Goal: Check status: Check status

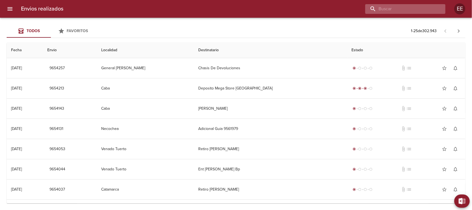
click at [414, 10] on input "buscar" at bounding box center [401, 9] width 71 height 10
paste input "[PERSON_NAME]"
type input "[PERSON_NAME]"
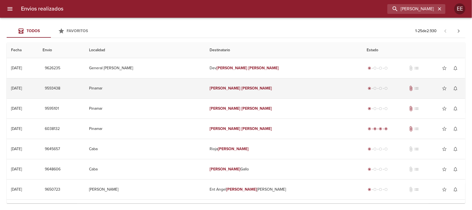
click at [293, 89] on td "[PERSON_NAME]" at bounding box center [283, 88] width 157 height 20
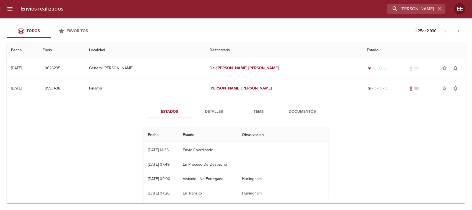
scroll to position [173, 0]
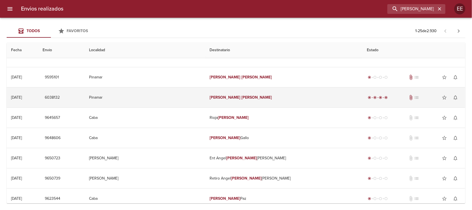
click at [257, 97] on td "[PERSON_NAME]" at bounding box center [283, 97] width 157 height 20
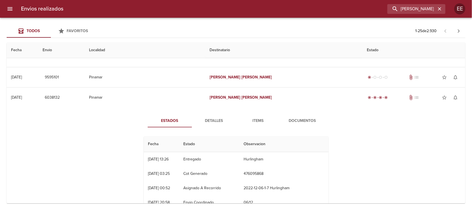
click at [260, 118] on span "Items" at bounding box center [259, 120] width 38 height 7
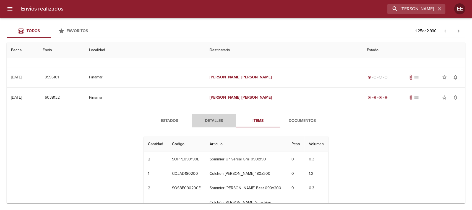
click at [214, 119] on span "Detalles" at bounding box center [214, 120] width 38 height 7
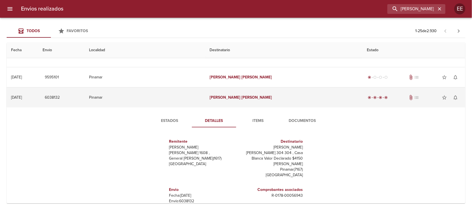
click at [183, 94] on td "Pinamar" at bounding box center [145, 97] width 121 height 20
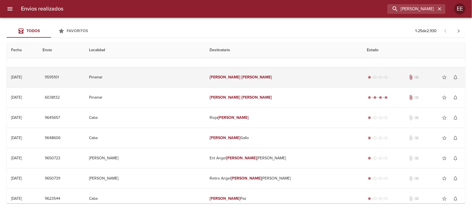
click at [267, 82] on td "[PERSON_NAME]" at bounding box center [283, 77] width 157 height 20
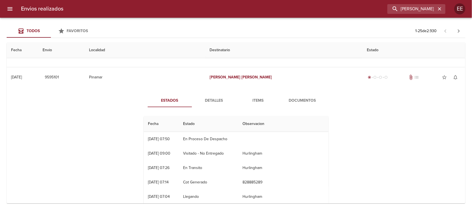
click at [244, 98] on span "Items" at bounding box center [259, 100] width 38 height 7
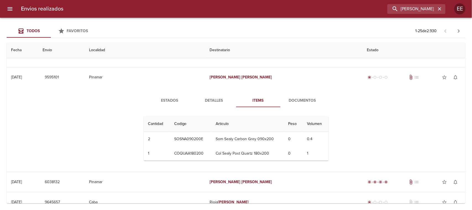
click at [208, 97] on span "Detalles" at bounding box center [214, 100] width 38 height 7
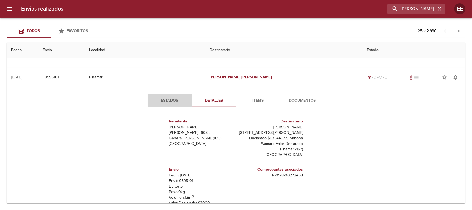
click at [164, 96] on button "Estados" at bounding box center [170, 100] width 44 height 13
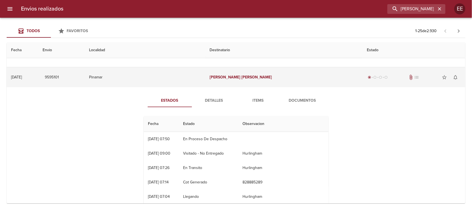
click at [172, 80] on td "Pinamar" at bounding box center [145, 77] width 121 height 20
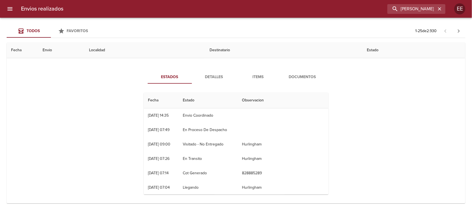
scroll to position [0, 0]
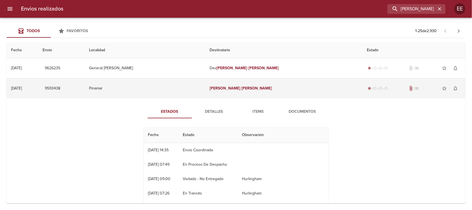
click at [173, 89] on td "Pinamar" at bounding box center [145, 88] width 121 height 20
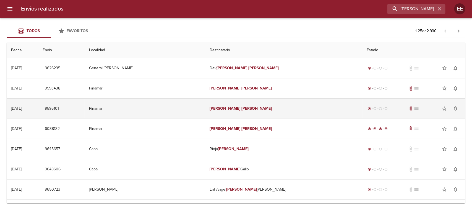
click at [175, 112] on td "Pinamar" at bounding box center [145, 109] width 121 height 20
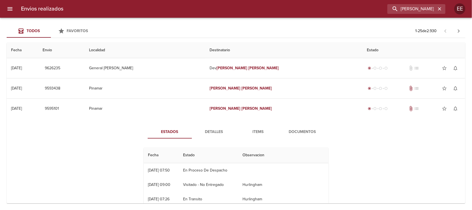
click at [211, 127] on button "Detalles" at bounding box center [214, 131] width 44 height 13
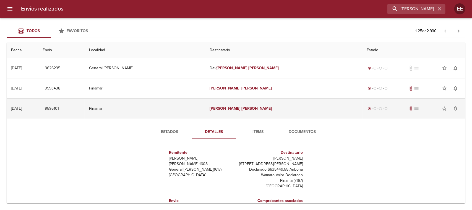
click at [197, 107] on td "Pinamar" at bounding box center [145, 109] width 121 height 20
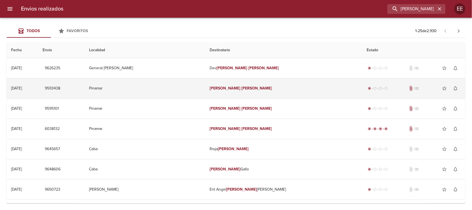
click at [266, 91] on td "[PERSON_NAME]" at bounding box center [283, 88] width 157 height 20
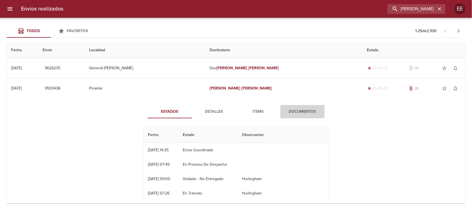
click at [291, 113] on span "Documentos" at bounding box center [303, 111] width 38 height 7
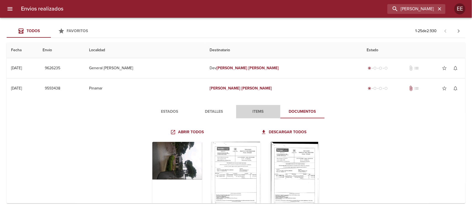
click at [250, 113] on span "Items" at bounding box center [259, 111] width 38 height 7
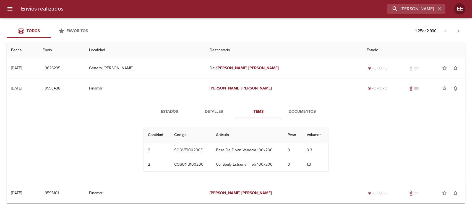
click at [172, 111] on span "Estados" at bounding box center [170, 111] width 38 height 7
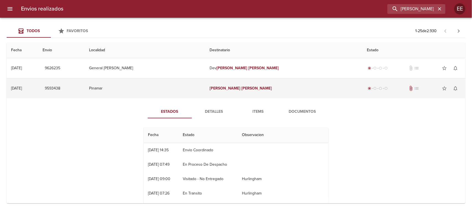
click at [182, 91] on td "Pinamar" at bounding box center [145, 88] width 121 height 20
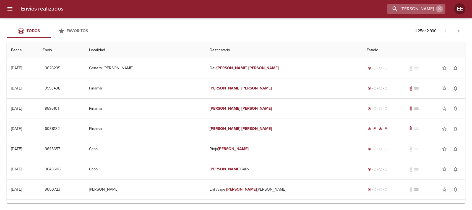
click at [440, 11] on icon "button" at bounding box center [440, 9] width 6 height 6
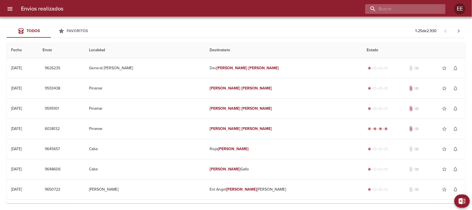
click at [413, 10] on input "buscar" at bounding box center [401, 9] width 71 height 10
paste input "[PERSON_NAME] SANTA [PERSON_NAME]"
type input "[PERSON_NAME] SANTA [PERSON_NAME]"
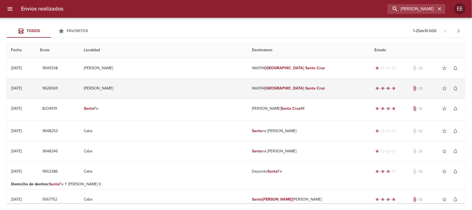
click at [297, 90] on td "Wa5194 [PERSON_NAME] [GEOGRAPHIC_DATA][PERSON_NAME]" at bounding box center [309, 88] width 123 height 20
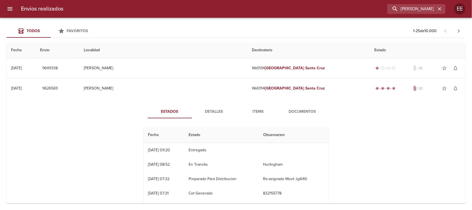
click at [257, 109] on button "Items" at bounding box center [258, 111] width 44 height 13
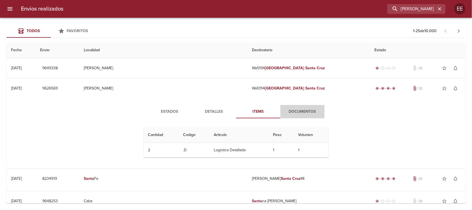
click at [309, 113] on span "Documentos" at bounding box center [303, 111] width 38 height 7
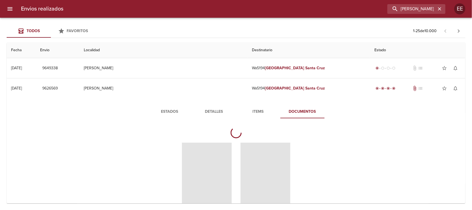
click at [198, 113] on span "Detalles" at bounding box center [214, 111] width 38 height 7
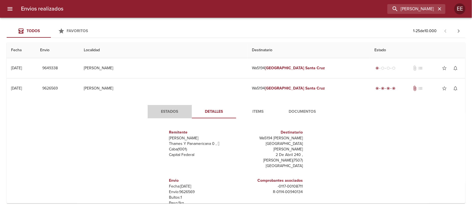
click at [169, 114] on span "Estados" at bounding box center [170, 111] width 38 height 7
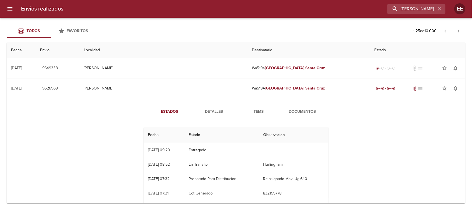
click at [202, 110] on span "Detalles" at bounding box center [214, 111] width 38 height 7
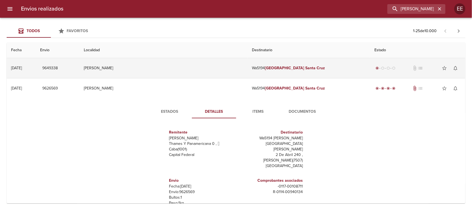
click at [288, 67] on td "Wa5194 [PERSON_NAME] [GEOGRAPHIC_DATA][PERSON_NAME]" at bounding box center [309, 68] width 123 height 20
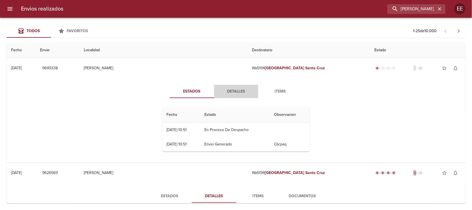
click at [226, 88] on span "Detalles" at bounding box center [237, 91] width 38 height 7
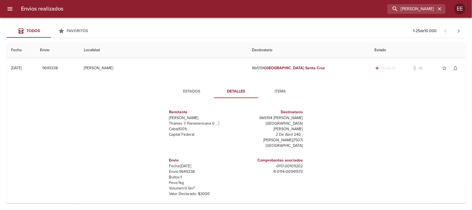
click at [182, 92] on span "Estados" at bounding box center [192, 91] width 38 height 7
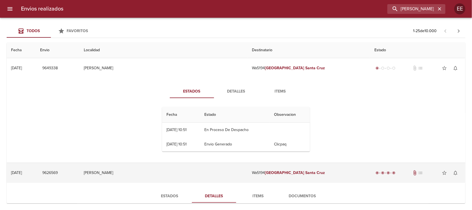
click at [185, 173] on td "[PERSON_NAME]" at bounding box center [163, 173] width 168 height 20
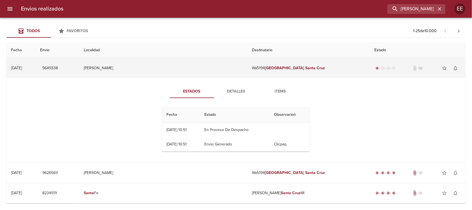
click at [191, 73] on td "[PERSON_NAME]" at bounding box center [163, 68] width 168 height 20
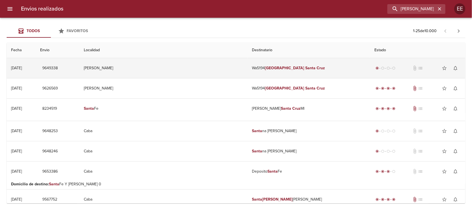
click at [192, 68] on td "[PERSON_NAME]" at bounding box center [163, 68] width 168 height 20
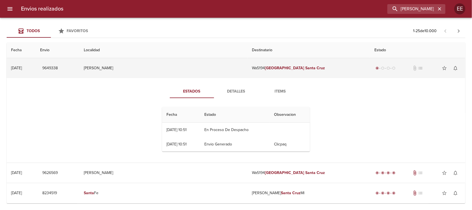
click at [188, 69] on td "[PERSON_NAME]" at bounding box center [163, 68] width 168 height 20
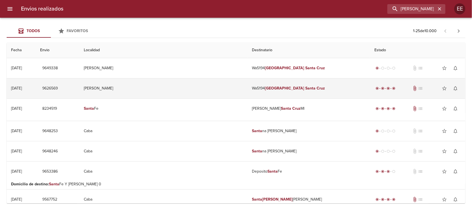
click at [185, 91] on td "[PERSON_NAME]" at bounding box center [163, 88] width 168 height 20
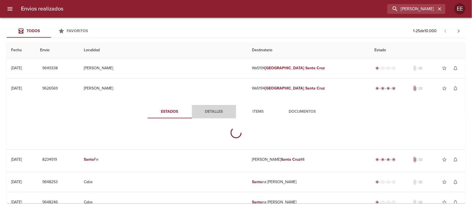
click at [205, 109] on span "Detalles" at bounding box center [214, 111] width 38 height 7
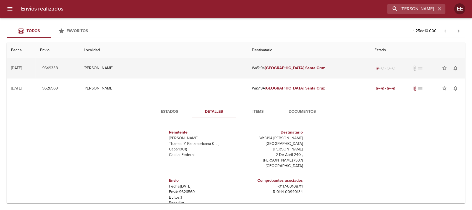
click at [198, 71] on td "[PERSON_NAME]" at bounding box center [163, 68] width 168 height 20
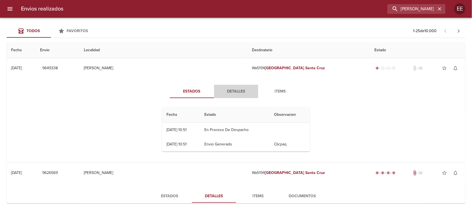
click at [231, 94] on span "Detalles" at bounding box center [237, 91] width 38 height 7
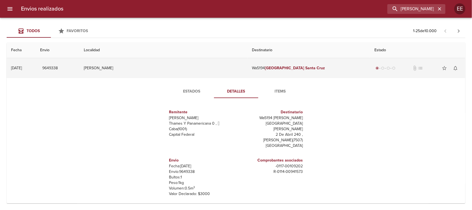
click at [193, 73] on td "[PERSON_NAME]" at bounding box center [163, 68] width 168 height 20
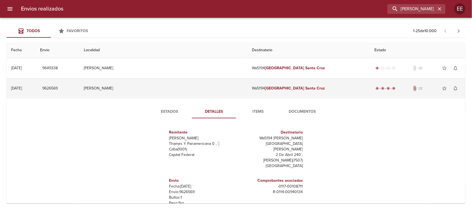
click at [194, 89] on td "[PERSON_NAME]" at bounding box center [163, 88] width 168 height 20
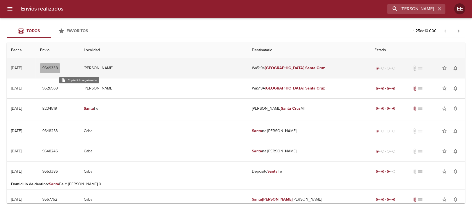
click at [58, 68] on span "9649338" at bounding box center [49, 68] width 15 height 7
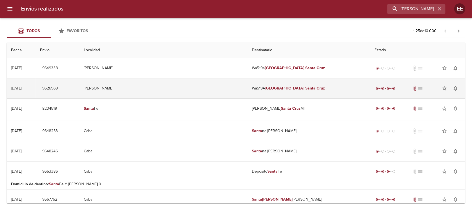
click at [198, 91] on td "[PERSON_NAME]" at bounding box center [163, 88] width 168 height 20
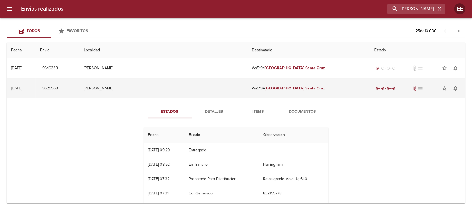
click at [202, 97] on td "[PERSON_NAME]" at bounding box center [163, 88] width 168 height 20
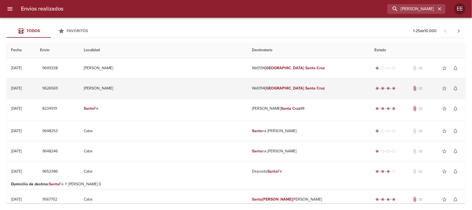
click at [201, 92] on td "[PERSON_NAME]" at bounding box center [163, 88] width 168 height 20
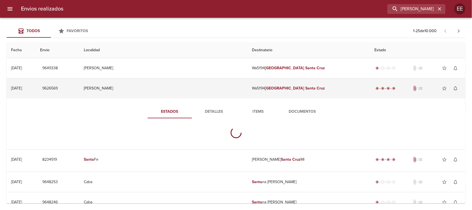
click at [201, 92] on td "[PERSON_NAME]" at bounding box center [163, 88] width 168 height 20
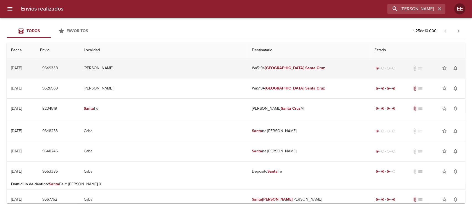
click at [202, 72] on td "[PERSON_NAME]" at bounding box center [163, 68] width 168 height 20
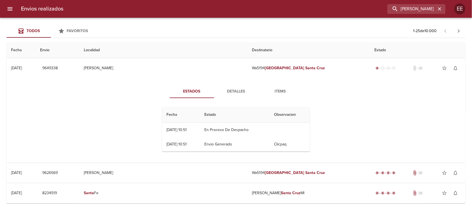
click at [226, 94] on span "Detalles" at bounding box center [237, 91] width 38 height 7
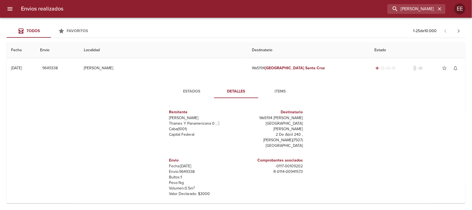
click at [185, 169] on p "Envío: 9649338" at bounding box center [201, 172] width 65 height 6
copy p "9649338"
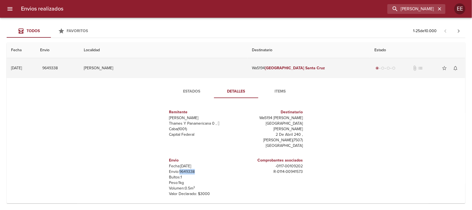
click at [198, 65] on td "[PERSON_NAME]" at bounding box center [163, 68] width 168 height 20
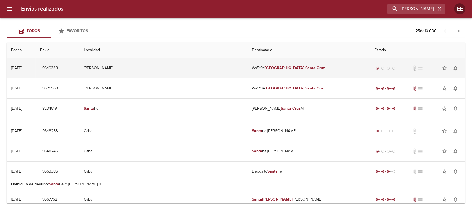
click at [202, 68] on td "[PERSON_NAME]" at bounding box center [163, 68] width 168 height 20
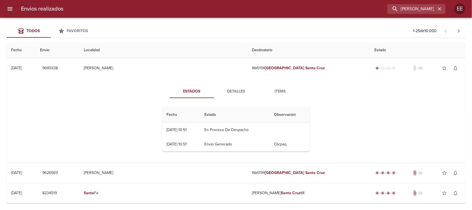
click at [282, 92] on span "Items" at bounding box center [281, 91] width 38 height 7
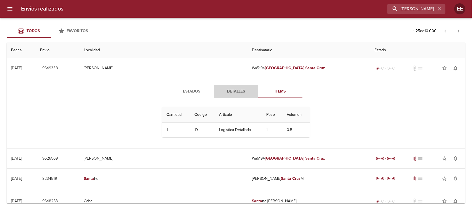
click at [231, 89] on span "Detalles" at bounding box center [237, 91] width 38 height 7
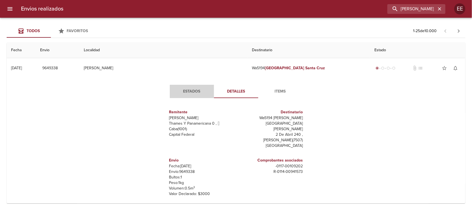
click at [190, 87] on button "Estados" at bounding box center [192, 91] width 44 height 13
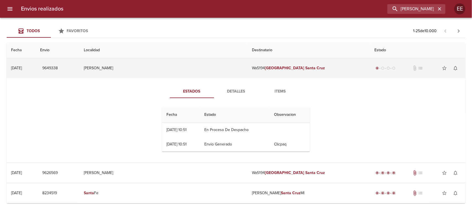
click at [187, 74] on td "[PERSON_NAME]" at bounding box center [163, 68] width 168 height 20
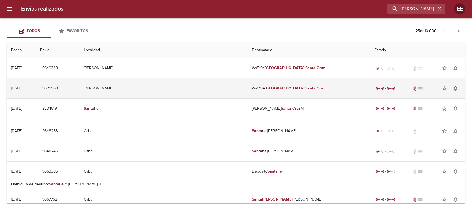
click at [194, 98] on td "[PERSON_NAME]" at bounding box center [163, 88] width 168 height 20
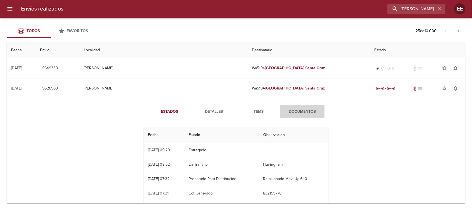
click at [304, 114] on span "Documentos" at bounding box center [303, 111] width 38 height 7
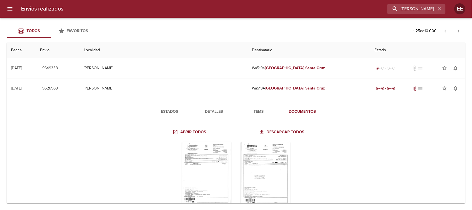
scroll to position [35, 0]
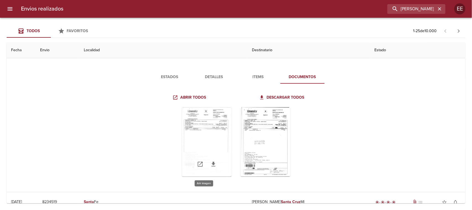
click at [182, 141] on div "Tabla de envíos del cliente" at bounding box center [207, 141] width 50 height 69
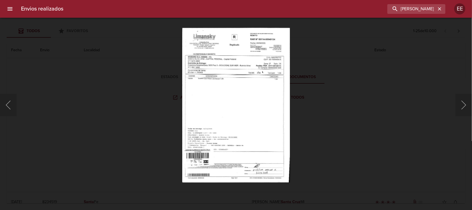
click at [360, 143] on div "Lightbox" at bounding box center [236, 105] width 472 height 210
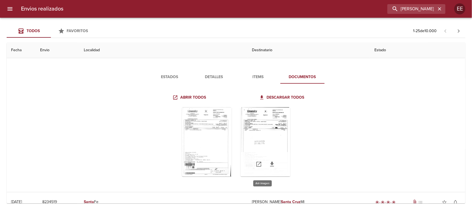
click at [284, 137] on div "Tabla de envíos del cliente" at bounding box center [266, 141] width 50 height 69
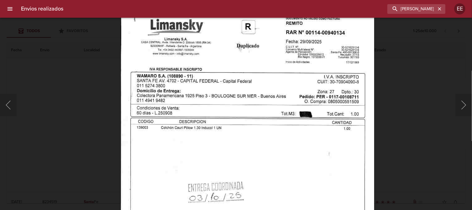
click at [243, 166] on img "Lightbox" at bounding box center [248, 189] width 254 height 370
drag, startPoint x: 400, startPoint y: 146, endPoint x: 382, endPoint y: 143, distance: 17.7
click at [400, 146] on div "Lightbox" at bounding box center [236, 105] width 472 height 210
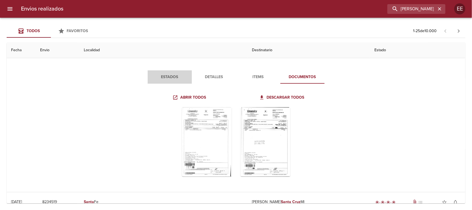
click at [166, 77] on span "Estados" at bounding box center [170, 77] width 38 height 7
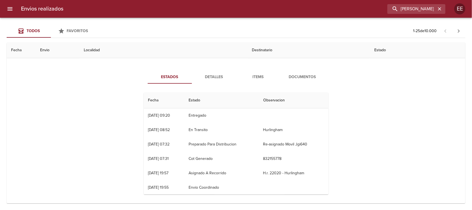
scroll to position [0, 0]
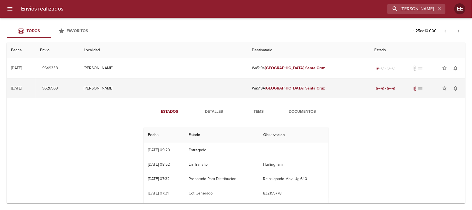
click at [205, 93] on td "[PERSON_NAME]" at bounding box center [163, 88] width 168 height 20
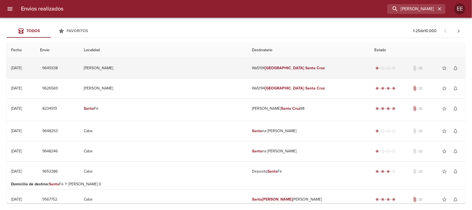
click at [306, 74] on td "Wa5194 [PERSON_NAME] [GEOGRAPHIC_DATA][PERSON_NAME]" at bounding box center [309, 68] width 123 height 20
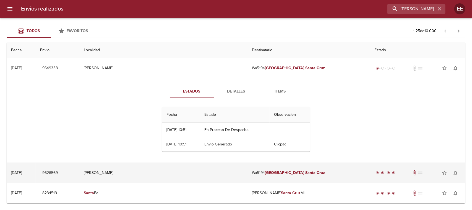
click at [194, 170] on td "[PERSON_NAME]" at bounding box center [163, 173] width 168 height 20
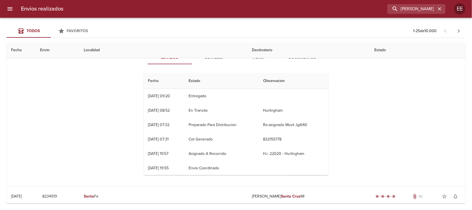
click at [80, 104] on div "Estados Detalles Items Documentos Fecha Estado Observacion 07/10 [DATE] 09:20 E…" at bounding box center [236, 115] width 450 height 142
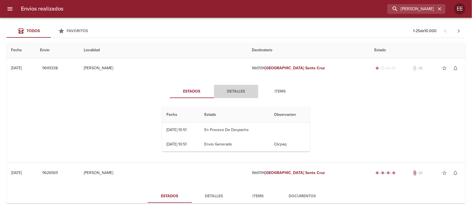
click at [237, 90] on span "Detalles" at bounding box center [237, 91] width 38 height 7
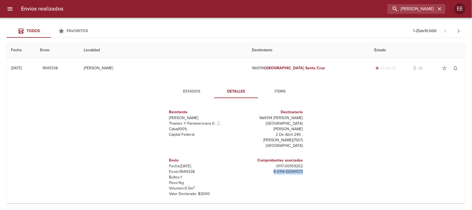
drag, startPoint x: 271, startPoint y: 160, endPoint x: 319, endPoint y: 159, distance: 47.3
click at [319, 159] on div "Estados Detalles Items Remitente Wamaro Sa Thames Y Panamericana 0 ,   Caba ( 1…" at bounding box center [236, 149] width 450 height 142
copy p "R - 0114 - 00941573"
